Goal: Navigation & Orientation: Go to known website

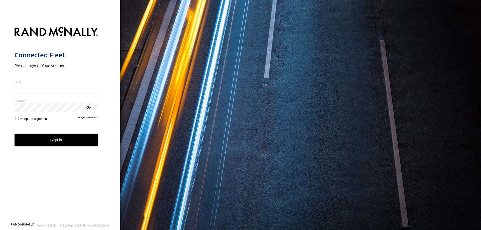
click at [52, 90] on input "Email" at bounding box center [56, 88] width 83 height 9
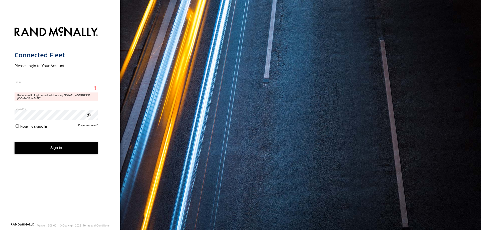
type input "**********"
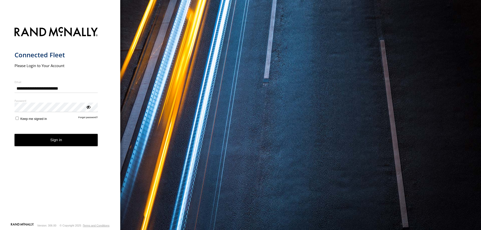
click at [60, 137] on button "Sign in" at bounding box center [56, 140] width 83 height 12
